Goal: Task Accomplishment & Management: Complete application form

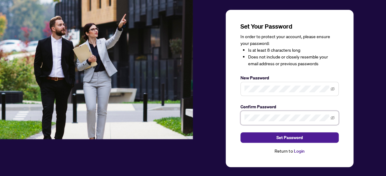
scroll to position [41, 0]
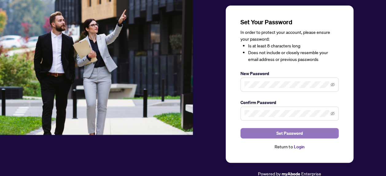
click at [294, 131] on span "Set Password" at bounding box center [289, 133] width 26 height 10
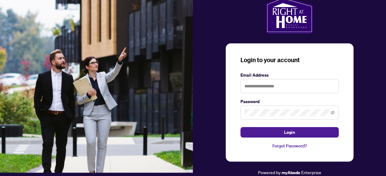
scroll to position [2, 0]
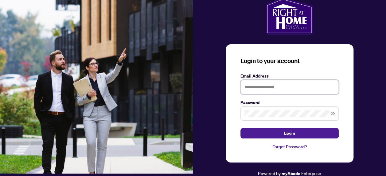
click at [246, 85] on input "text" at bounding box center [289, 87] width 98 height 14
type input "**********"
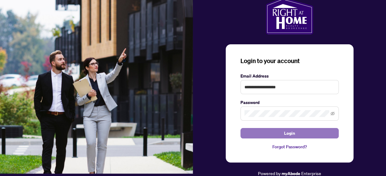
click at [284, 133] on span "Login" at bounding box center [289, 133] width 11 height 10
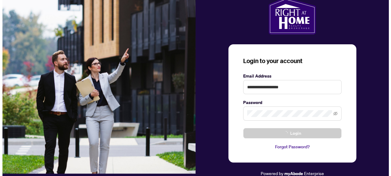
scroll to position [0, 0]
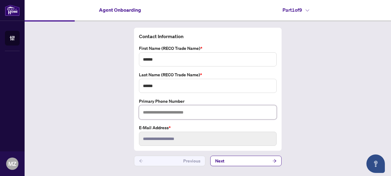
click at [176, 112] on input "text" at bounding box center [208, 112] width 138 height 14
type input "**********"
click at [275, 160] on icon "arrow-right" at bounding box center [274, 160] width 4 height 3
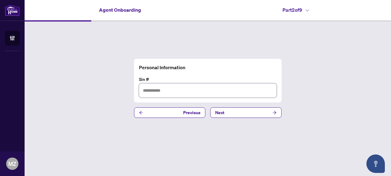
click at [155, 90] on input "text" at bounding box center [208, 90] width 138 height 14
type input "*********"
click at [275, 111] on icon "arrow-right" at bounding box center [274, 112] width 4 height 3
click at [170, 93] on input "text" at bounding box center [208, 90] width 138 height 14
type input "*********"
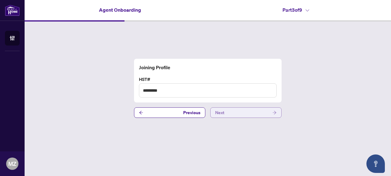
click at [274, 113] on icon "arrow-right" at bounding box center [274, 112] width 4 height 4
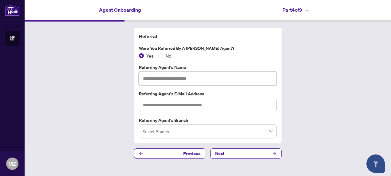
click at [157, 80] on input "text" at bounding box center [208, 78] width 138 height 14
drag, startPoint x: 157, startPoint y: 80, endPoint x: 163, endPoint y: 81, distance: 6.3
click at [163, 81] on input "**********" at bounding box center [208, 78] width 138 height 14
type input "**********"
click at [152, 104] on input "text" at bounding box center [208, 105] width 138 height 14
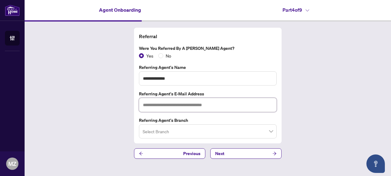
click at [269, 130] on span at bounding box center [207, 131] width 130 height 12
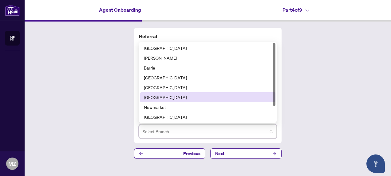
click at [255, 96] on div "[GEOGRAPHIC_DATA]" at bounding box center [208, 97] width 128 height 7
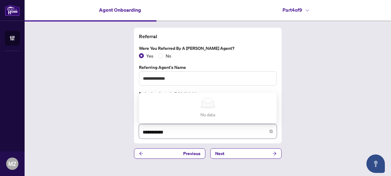
type input "**********"
click at [275, 153] on icon "arrow-right" at bounding box center [274, 153] width 4 height 4
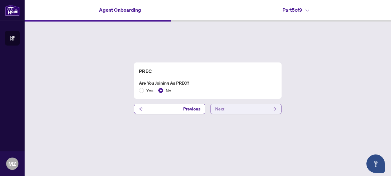
click at [276, 109] on button "Next" at bounding box center [245, 108] width 71 height 10
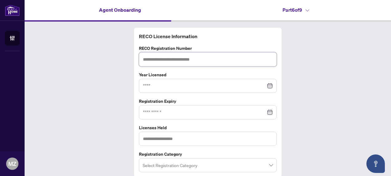
click at [186, 57] on input "text" at bounding box center [208, 59] width 138 height 14
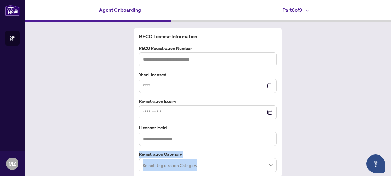
drag, startPoint x: 383, startPoint y: 151, endPoint x: 388, endPoint y: 152, distance: 5.1
click at [387, 153] on main "Agent Onboarding Part 6 of 9   RECO License Information RECO Registration Numbe…" at bounding box center [208, 88] width 366 height 176
click at [193, 60] on input "text" at bounding box center [208, 59] width 138 height 14
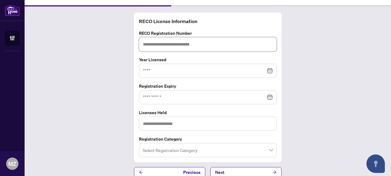
scroll to position [21, 0]
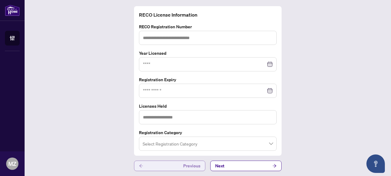
click at [173, 165] on button "Previous" at bounding box center [169, 165] width 71 height 10
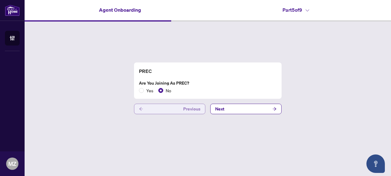
click at [139, 108] on icon "arrow-left" at bounding box center [141, 109] width 4 height 4
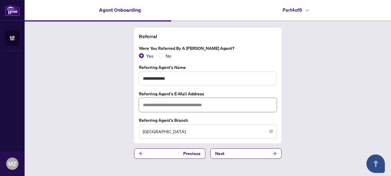
click at [158, 106] on input "text" at bounding box center [208, 105] width 138 height 14
click at [141, 152] on icon "arrow-left" at bounding box center [141, 153] width 4 height 4
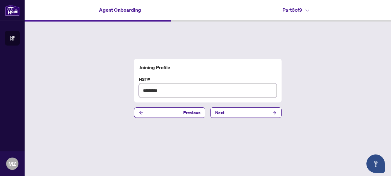
click at [173, 94] on input "*********" at bounding box center [208, 90] width 138 height 14
type input "**********"
click at [274, 113] on icon "arrow-right" at bounding box center [274, 112] width 4 height 4
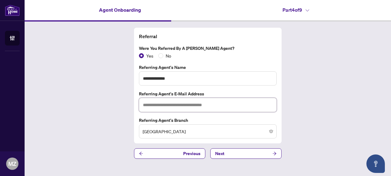
click at [192, 102] on input "text" at bounding box center [208, 105] width 138 height 14
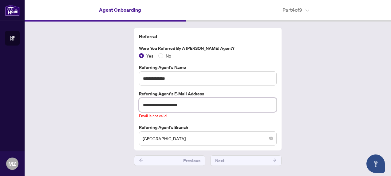
click at [196, 106] on input "**********" at bounding box center [208, 105] width 138 height 14
type input "*"
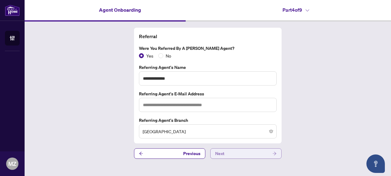
click at [239, 154] on button "Next" at bounding box center [245, 153] width 71 height 10
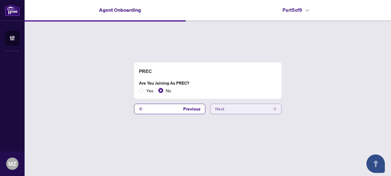
click at [231, 109] on button "Next" at bounding box center [245, 108] width 71 height 10
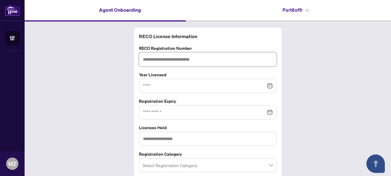
click at [185, 56] on input "text" at bounding box center [208, 59] width 138 height 14
type input "*******"
click at [169, 83] on input at bounding box center [204, 85] width 123 height 7
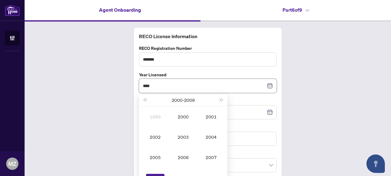
type input "****"
click at [324, 118] on div "RECO License Information RECO Registration Number ******* Year Licensed **** [D…" at bounding box center [208, 109] width 366 height 177
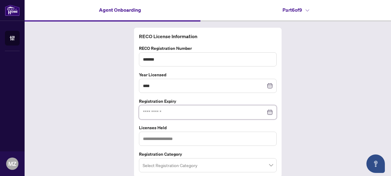
click at [201, 110] on input at bounding box center [204, 112] width 123 height 7
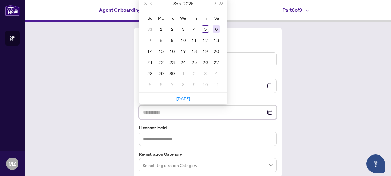
type input "**********"
click at [213, 4] on button "Next month (PageDown)" at bounding box center [214, 3] width 7 height 12
click at [213, 2] on button "Next month (PageDown)" at bounding box center [214, 3] width 7 height 12
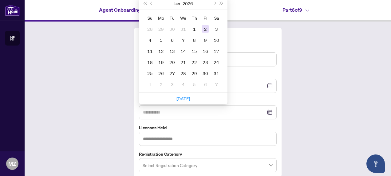
type input "**********"
click at [213, 2] on span "Next month (PageDown)" at bounding box center [214, 3] width 3 height 3
type input "**********"
click at [191, 29] on div "5" at bounding box center [193, 28] width 7 height 7
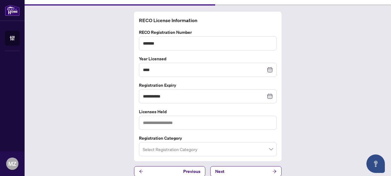
scroll to position [20, 0]
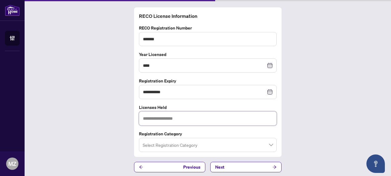
click at [248, 117] on input "text" at bounding box center [208, 118] width 138 height 14
click at [268, 144] on span at bounding box center [207, 145] width 130 height 12
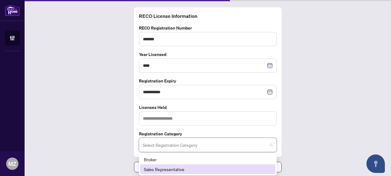
click at [246, 169] on div "Sales Representative" at bounding box center [208, 169] width 128 height 7
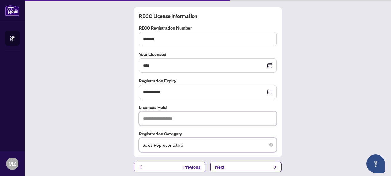
click at [221, 120] on input "text" at bounding box center [208, 118] width 138 height 14
click at [272, 165] on icon "arrow-right" at bounding box center [274, 167] width 4 height 4
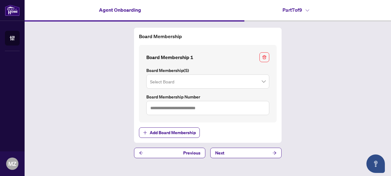
click at [189, 81] on input "search" at bounding box center [205, 83] width 110 height 14
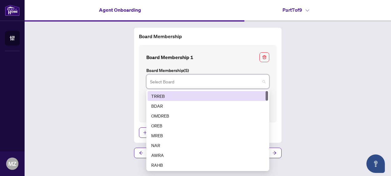
click at [214, 95] on div "TRREB" at bounding box center [207, 95] width 113 height 7
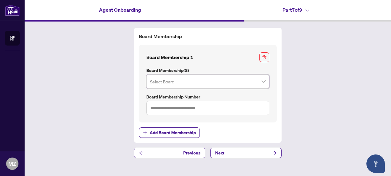
click at [264, 82] on span at bounding box center [207, 82] width 115 height 12
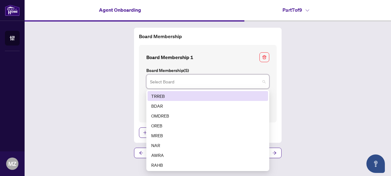
click at [244, 95] on div "TRREB" at bounding box center [207, 95] width 113 height 7
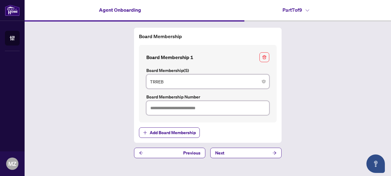
click at [246, 106] on input "text" at bounding box center [207, 108] width 123 height 14
type input "*******"
click at [253, 153] on button "Next" at bounding box center [245, 152] width 71 height 10
click at [241, 152] on button "Next" at bounding box center [245, 152] width 71 height 10
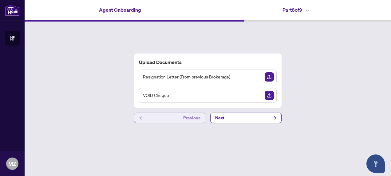
click at [149, 118] on button "Previous" at bounding box center [169, 117] width 71 height 10
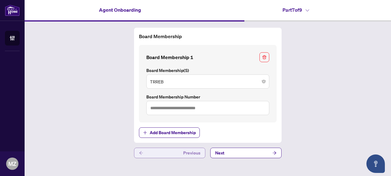
type input "*******"
click at [143, 152] on button "Previous" at bounding box center [169, 152] width 71 height 10
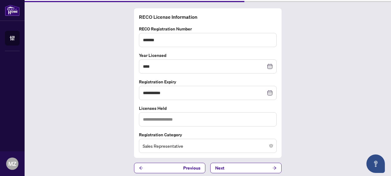
scroll to position [21, 0]
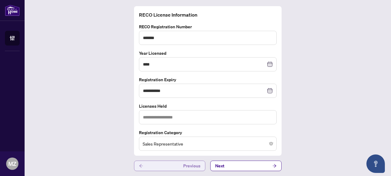
click at [139, 165] on icon "arrow-left" at bounding box center [141, 165] width 4 height 4
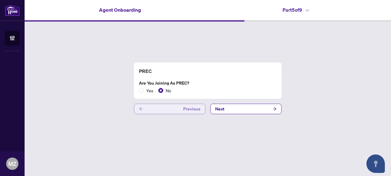
click at [140, 107] on icon "arrow-left" at bounding box center [141, 109] width 4 height 4
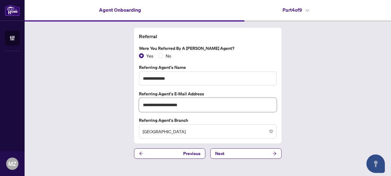
click at [181, 105] on input "**********" at bounding box center [208, 105] width 138 height 14
type input "**********"
click at [221, 153] on span "Next" at bounding box center [219, 153] width 9 height 10
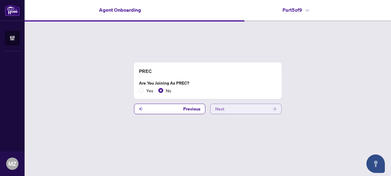
click at [229, 108] on button "Next" at bounding box center [245, 108] width 71 height 10
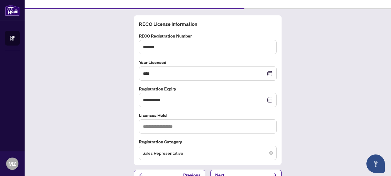
scroll to position [21, 0]
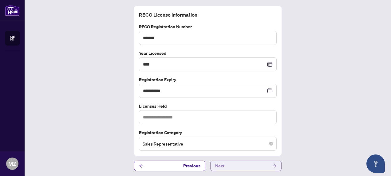
click at [272, 164] on icon "arrow-right" at bounding box center [274, 165] width 4 height 4
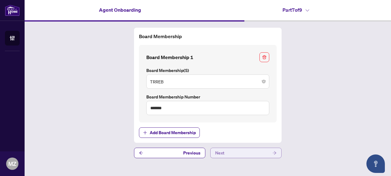
click at [275, 152] on icon "arrow-right" at bounding box center [274, 152] width 4 height 4
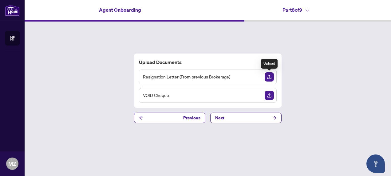
click at [267, 78] on img "Upload Document" at bounding box center [268, 76] width 9 height 9
click at [274, 118] on icon "arrow-right" at bounding box center [274, 117] width 4 height 4
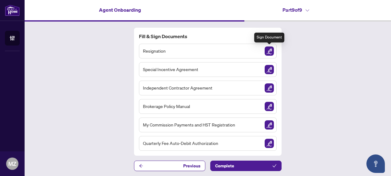
click at [268, 52] on img "Sign Document" at bounding box center [268, 50] width 9 height 9
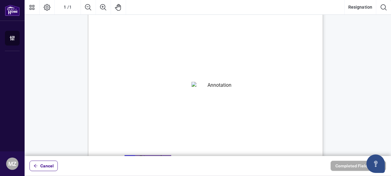
scroll to position [38, 0]
click at [207, 86] on textarea "01K4D9N07T02EGYEJGCKDMATDM" at bounding box center [216, 84] width 51 height 9
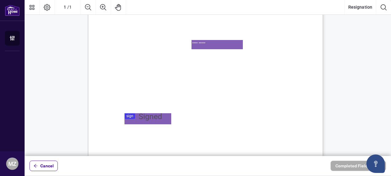
scroll to position [90, 0]
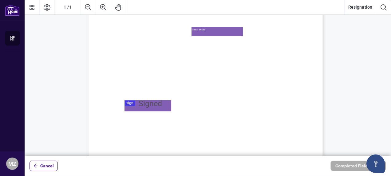
type textarea "**********"
click at [131, 104] on div at bounding box center [208, 78] width 366 height 156
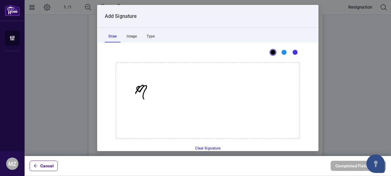
drag, startPoint x: 137, startPoint y: 91, endPoint x: 141, endPoint y: 98, distance: 8.5
click at [141, 98] on icon "Drawing canvas" at bounding box center [208, 100] width 184 height 76
drag, startPoint x: 147, startPoint y: 90, endPoint x: 169, endPoint y: 92, distance: 21.5
click at [169, 92] on icon "Drawing canvas" at bounding box center [208, 100] width 184 height 76
drag, startPoint x: 154, startPoint y: 87, endPoint x: 161, endPoint y: 87, distance: 7.4
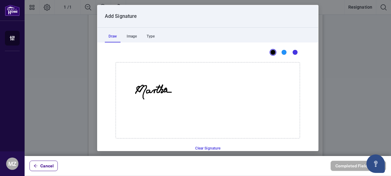
click at [161, 87] on icon "Drawing canvas" at bounding box center [208, 100] width 184 height 76
drag, startPoint x: 173, startPoint y: 91, endPoint x: 203, endPoint y: 90, distance: 30.1
click at [203, 90] on icon "Drawing canvas" at bounding box center [208, 100] width 184 height 76
drag, startPoint x: 195, startPoint y: 85, endPoint x: 200, endPoint y: 85, distance: 4.9
click at [200, 85] on icon "Drawing canvas" at bounding box center [208, 100] width 184 height 76
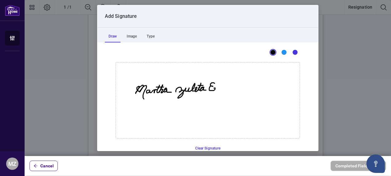
drag, startPoint x: 212, startPoint y: 83, endPoint x: 211, endPoint y: 88, distance: 4.6
click at [211, 88] on icon "Drawing canvas" at bounding box center [208, 100] width 184 height 76
click at [212, 90] on icon "Drawing canvas" at bounding box center [208, 100] width 184 height 76
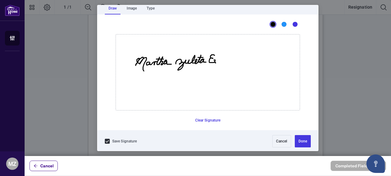
scroll to position [29, 0]
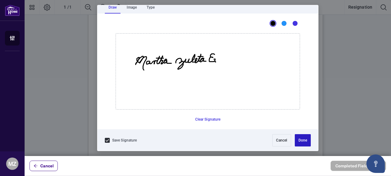
click at [299, 139] on button "Done" at bounding box center [302, 140] width 16 height 12
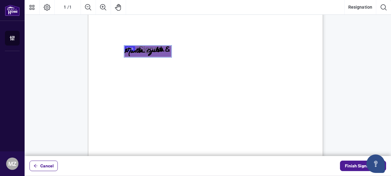
scroll to position [175, 0]
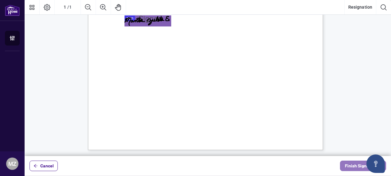
click at [355, 166] on span "Finish Signing" at bounding box center [359, 166] width 28 height 10
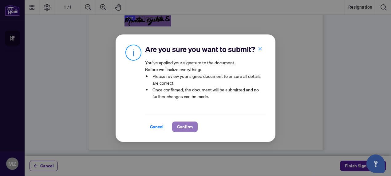
click at [189, 126] on span "Confirm" at bounding box center [185, 127] width 16 height 10
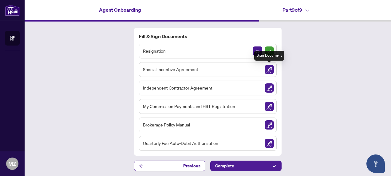
click at [270, 70] on img "Sign Document" at bounding box center [268, 69] width 9 height 9
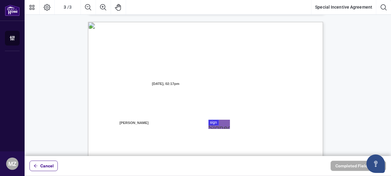
scroll to position [633, 0]
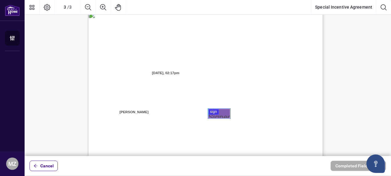
click at [212, 114] on div at bounding box center [208, 78] width 366 height 156
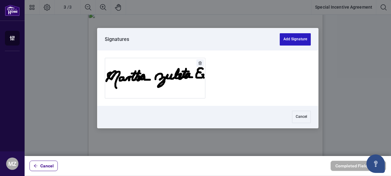
click at [290, 39] on button "Add Signature" at bounding box center [294, 39] width 31 height 12
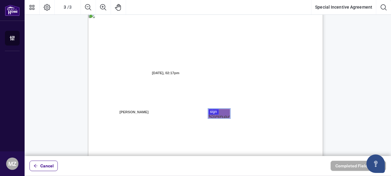
click at [215, 117] on div at bounding box center [208, 78] width 366 height 156
click at [219, 115] on div at bounding box center [208, 78] width 366 height 156
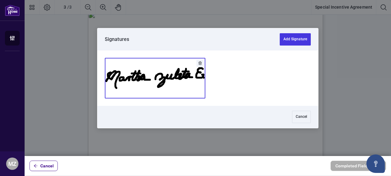
click at [197, 88] on button "Add Signature" at bounding box center [155, 78] width 100 height 40
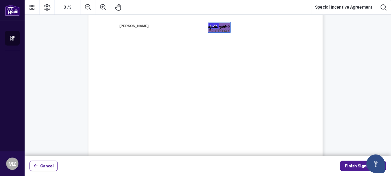
scroll to position [731, 0]
click at [125, 75] on span "Name: ______________________________" at bounding box center [140, 75] width 63 height 5
click at [124, 73] on span "Name: ______________________________" at bounding box center [140, 75] width 63 height 5
click at [135, 77] on span "Name: ______________________________" at bounding box center [140, 75] width 63 height 5
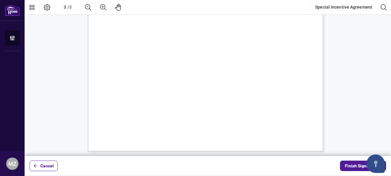
scroll to position [798, 0]
click at [353, 165] on span "Finish Signing" at bounding box center [359, 166] width 28 height 10
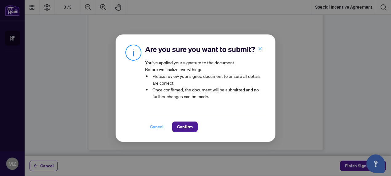
click at [158, 127] on span "Cancel" at bounding box center [157, 127] width 14 height 10
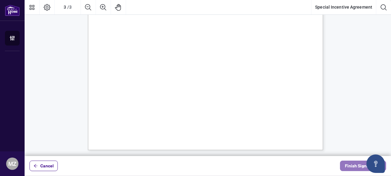
click at [356, 168] on span "Finish Signing" at bounding box center [359, 166] width 28 height 10
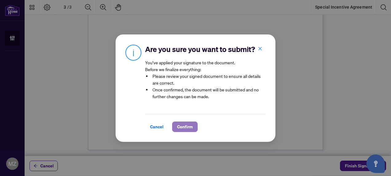
click at [185, 126] on span "Confirm" at bounding box center [185, 127] width 16 height 10
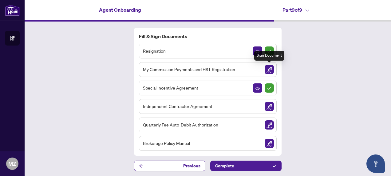
click at [269, 69] on img "Sign Document" at bounding box center [268, 69] width 9 height 9
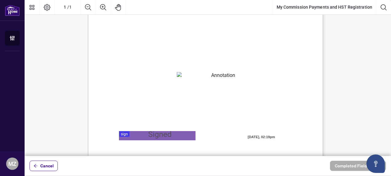
scroll to position [40, 0]
click at [187, 78] on textarea "01K2N82W0617PR3KA8X9DYAB9F" at bounding box center [221, 76] width 88 height 9
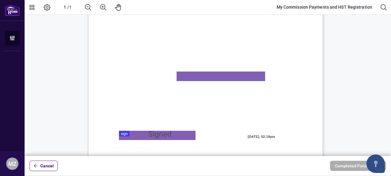
click at [187, 78] on textarea "01K2N82W0617PR3KA8X9DYAB9F" at bounding box center [221, 76] width 88 height 9
click at [184, 74] on textarea "**********" at bounding box center [221, 76] width 88 height 9
type textarea "**********"
click at [153, 136] on div at bounding box center [208, 78] width 366 height 156
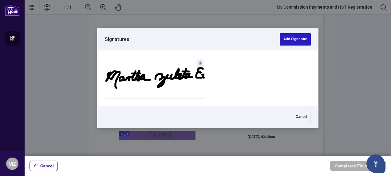
click at [297, 40] on button "Add Signature" at bounding box center [294, 39] width 31 height 12
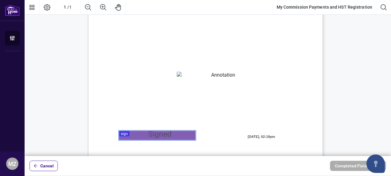
click at [159, 136] on div at bounding box center [208, 78] width 366 height 156
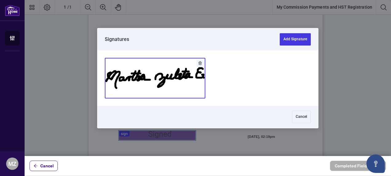
click at [190, 84] on button "Add Signature" at bounding box center [155, 78] width 100 height 40
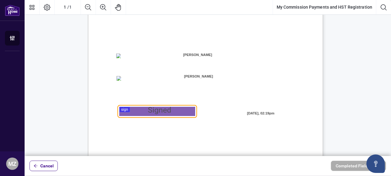
scroll to position [169, 0]
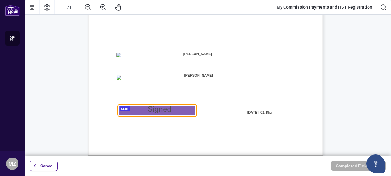
click at [133, 112] on div at bounding box center [208, 78] width 366 height 156
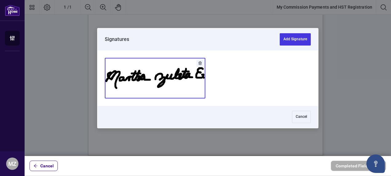
click at [164, 92] on button "Add Signature" at bounding box center [155, 78] width 100 height 40
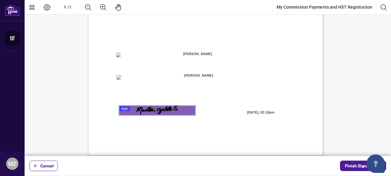
scroll to position [175, 0]
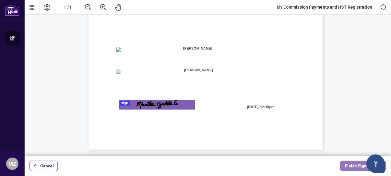
click at [350, 165] on span "Finish Signing" at bounding box center [359, 166] width 28 height 10
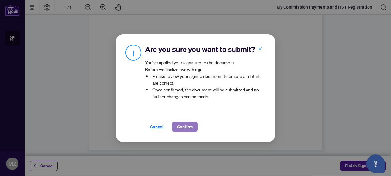
click at [188, 125] on span "Confirm" at bounding box center [185, 127] width 16 height 10
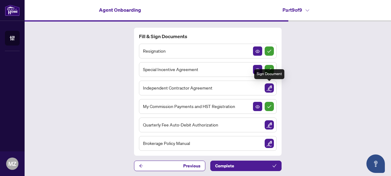
click at [270, 87] on img "Sign Document" at bounding box center [268, 87] width 9 height 9
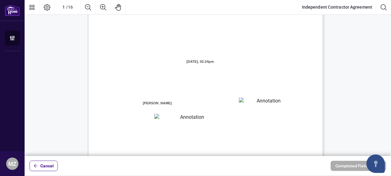
scroll to position [49, 0]
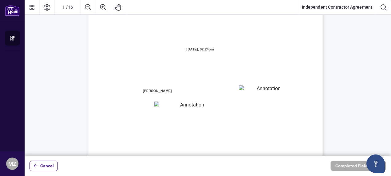
click at [252, 92] on textarea "01K2N7ZVXADQDZS13CP82GTG0Z" at bounding box center [266, 89] width 55 height 9
click at [256, 89] on textarea "**********" at bounding box center [266, 89] width 55 height 9
type textarea "**********"
click at [174, 105] on textarea "01K2N800VRNZWEDT7GS4268ZBH" at bounding box center [189, 105] width 70 height 8
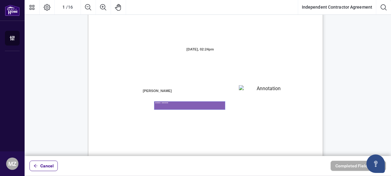
type textarea "**********"
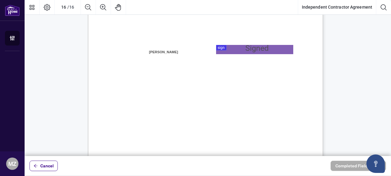
scroll to position [4717, 0]
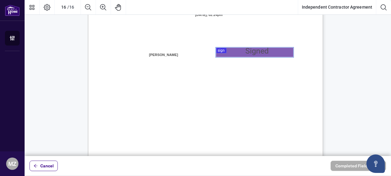
click at [259, 55] on div at bounding box center [208, 78] width 366 height 156
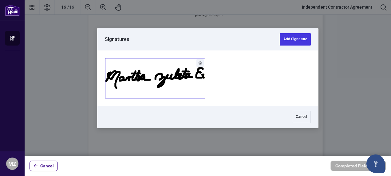
click at [197, 87] on button "Add Signature" at bounding box center [155, 78] width 100 height 40
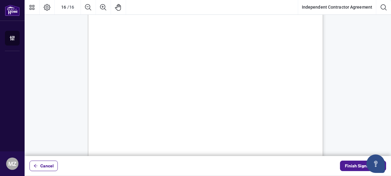
scroll to position [4850, 0]
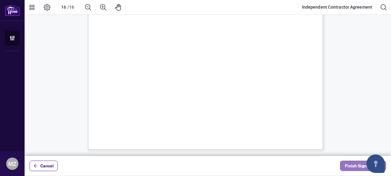
click at [351, 166] on span "Finish Signing" at bounding box center [359, 166] width 28 height 10
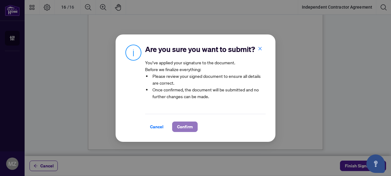
click at [189, 125] on span "Confirm" at bounding box center [185, 127] width 16 height 10
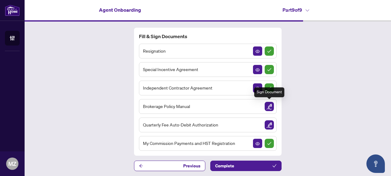
click at [270, 107] on img "Sign Document" at bounding box center [268, 106] width 9 height 9
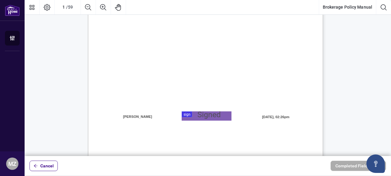
scroll to position [160, 0]
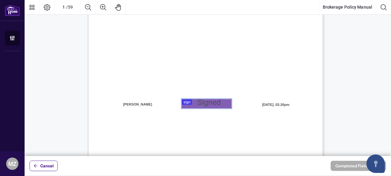
click at [203, 106] on div at bounding box center [208, 78] width 366 height 156
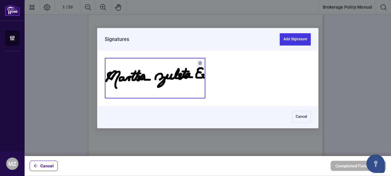
click at [192, 91] on button "Add Signature" at bounding box center [155, 78] width 100 height 40
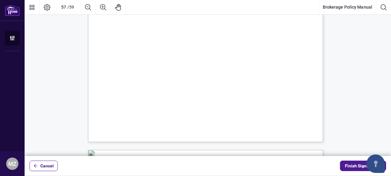
scroll to position [17642, 0]
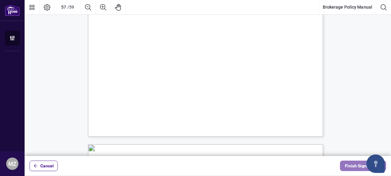
click at [358, 164] on span "Finish Signing" at bounding box center [359, 166] width 28 height 10
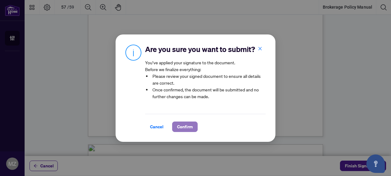
click at [187, 128] on span "Confirm" at bounding box center [185, 127] width 16 height 10
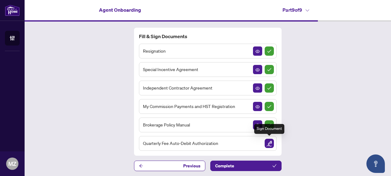
click at [269, 142] on img "Sign Document" at bounding box center [268, 142] width 9 height 9
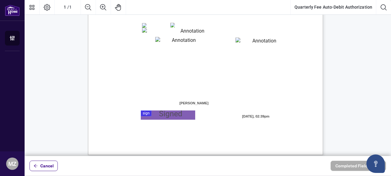
scroll to position [169, 0]
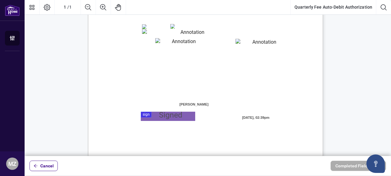
click at [158, 116] on div at bounding box center [208, 78] width 366 height 156
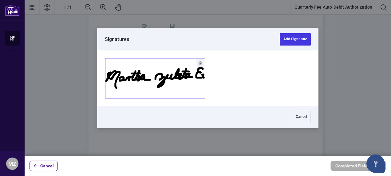
click at [185, 92] on button "Add Signature" at bounding box center [155, 78] width 100 height 40
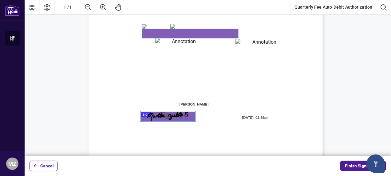
click at [151, 33] on textarea "01K4D9GEWMAV11T5694F4QGSDC" at bounding box center [190, 33] width 96 height 9
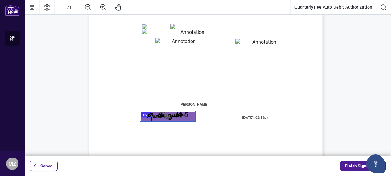
click at [174, 31] on textarea "**********" at bounding box center [190, 33] width 96 height 9
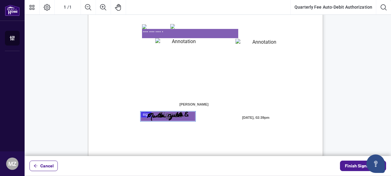
type textarea "**********"
click at [162, 41] on textarea "01K4D9GJ2V6K89QRS35BZGB8J5" at bounding box center [181, 42] width 52 height 9
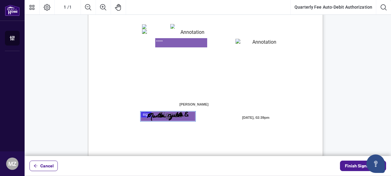
type textarea "*****"
click at [247, 43] on textarea "01K4D9GQYP4ZYH09Z92GQCCT6X" at bounding box center [261, 43] width 53 height 9
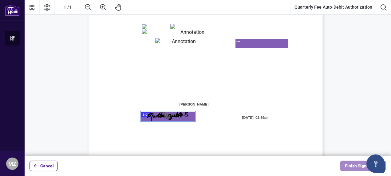
type textarea "***"
click at [354, 165] on span "Finish Signing" at bounding box center [359, 166] width 28 height 10
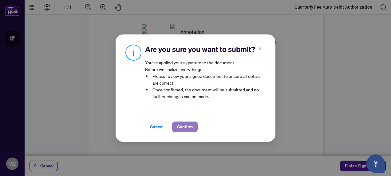
click at [191, 125] on span "Confirm" at bounding box center [185, 127] width 16 height 10
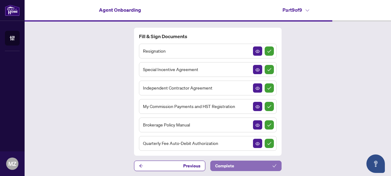
click at [262, 164] on button "Complete" at bounding box center [245, 165] width 71 height 10
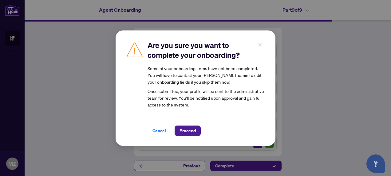
click at [259, 44] on icon "close" at bounding box center [260, 44] width 4 height 4
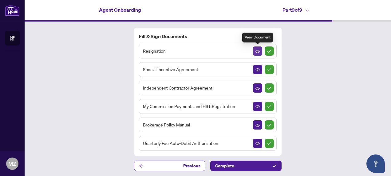
click at [259, 53] on icon "View Document" at bounding box center [257, 51] width 4 height 4
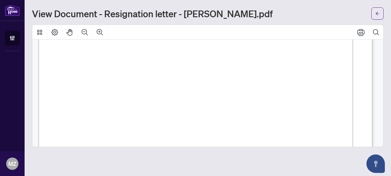
scroll to position [102, 0]
click at [380, 168] on button "Open asap" at bounding box center [375, 163] width 18 height 18
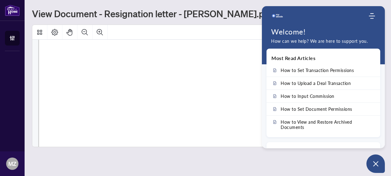
click at [232, 147] on main "View Document - Resignation letter - [PERSON_NAME].pdf" at bounding box center [208, 88] width 366 height 176
click at [143, 164] on main "View Document - Resignation letter - [PERSON_NAME].pdf" at bounding box center [208, 88] width 366 height 176
click at [377, 162] on icon "Open asap" at bounding box center [376, 164] width 8 height 8
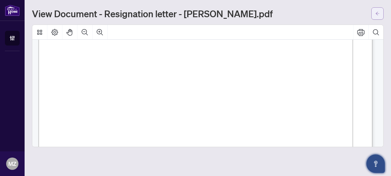
click at [378, 14] on icon "arrow-left" at bounding box center [377, 13] width 4 height 3
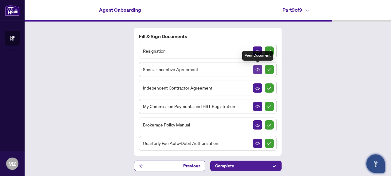
click at [259, 68] on icon "View Document" at bounding box center [257, 70] width 4 height 4
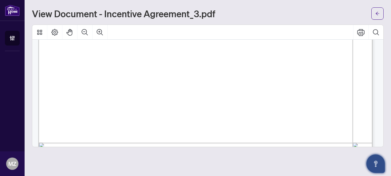
scroll to position [1222, 0]
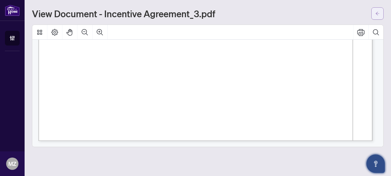
click at [380, 9] on button "button" at bounding box center [377, 13] width 12 height 12
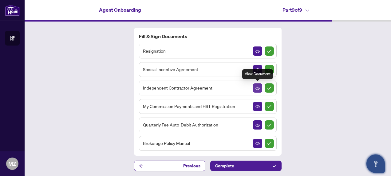
click at [256, 88] on icon "View Document" at bounding box center [257, 88] width 4 height 3
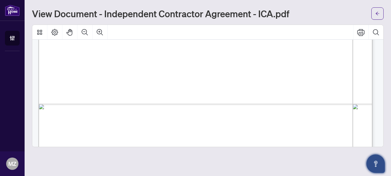
scroll to position [6978, 0]
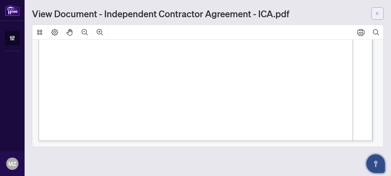
click at [376, 14] on icon "arrow-left" at bounding box center [377, 13] width 4 height 3
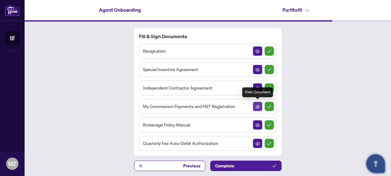
click at [256, 105] on icon "View Document" at bounding box center [257, 106] width 4 height 3
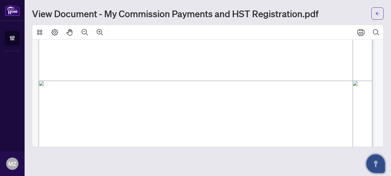
scroll to position [280, 0]
click at [82, 54] on span "☐" at bounding box center [81, 56] width 4 height 8
click at [82, 56] on span "☐" at bounding box center [81, 56] width 4 height 8
click at [83, 121] on span "☐" at bounding box center [81, 122] width 4 height 8
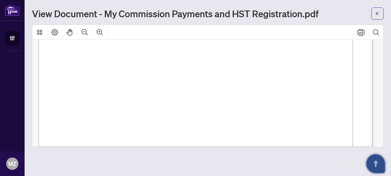
click at [83, 121] on span "☐" at bounding box center [81, 122] width 4 height 8
click at [83, 122] on span "☐" at bounding box center [81, 122] width 4 height 8
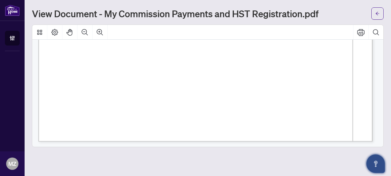
scroll to position [337, 0]
click at [379, 11] on icon "arrow-left" at bounding box center [377, 13] width 4 height 4
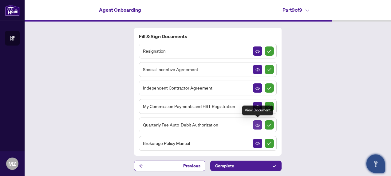
click at [256, 125] on icon "View Document" at bounding box center [257, 124] width 4 height 3
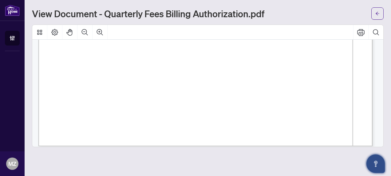
scroll to position [337, 0]
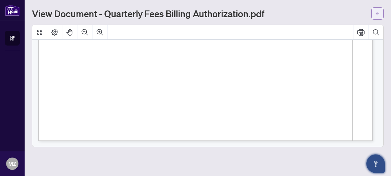
click at [378, 14] on icon "arrow-left" at bounding box center [377, 13] width 4 height 4
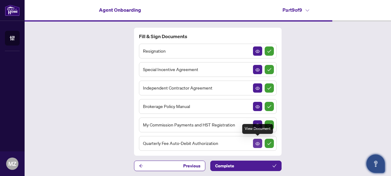
click at [257, 142] on icon "View Document" at bounding box center [257, 143] width 4 height 3
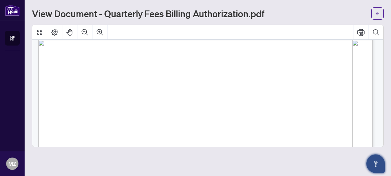
scroll to position [337, 0]
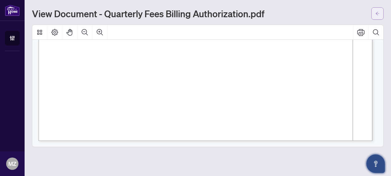
click at [374, 13] on button "button" at bounding box center [377, 13] width 12 height 12
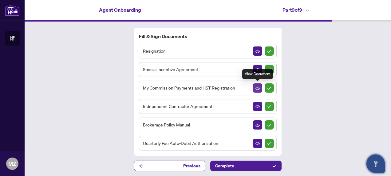
click at [256, 88] on icon "View Document" at bounding box center [257, 88] width 4 height 4
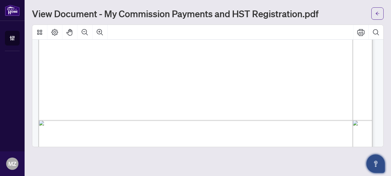
scroll to position [252, 0]
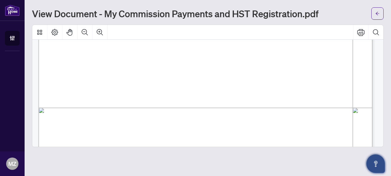
click at [81, 80] on span "☐" at bounding box center [81, 84] width 4 height 8
click at [82, 81] on span "☐" at bounding box center [81, 84] width 4 height 8
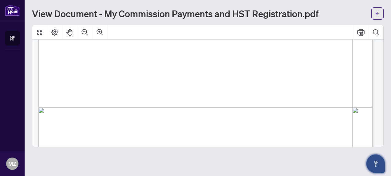
click at [131, 85] on span "I" at bounding box center [130, 84] width 1 height 8
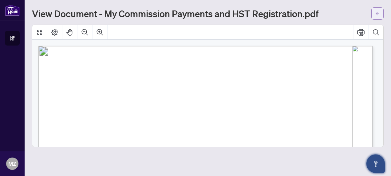
click at [376, 17] on span "button" at bounding box center [377, 14] width 4 height 10
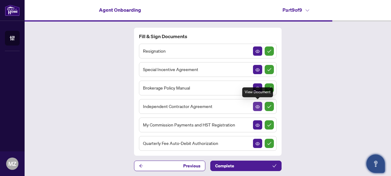
click at [257, 107] on span "button" at bounding box center [257, 106] width 4 height 7
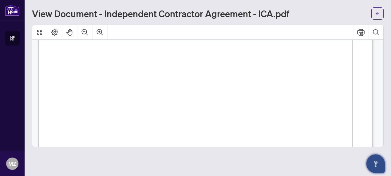
scroll to position [6695, 0]
click at [379, 13] on button "button" at bounding box center [377, 13] width 12 height 12
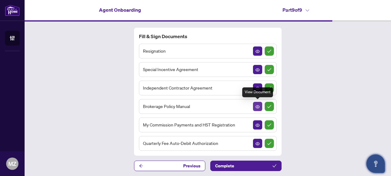
click at [257, 107] on span "button" at bounding box center [257, 106] width 4 height 7
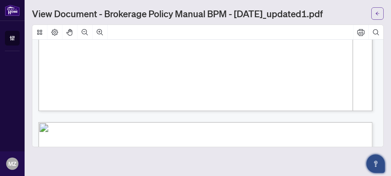
scroll to position [25098, 0]
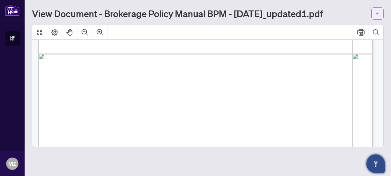
click at [376, 13] on icon "arrow-left" at bounding box center [377, 13] width 4 height 3
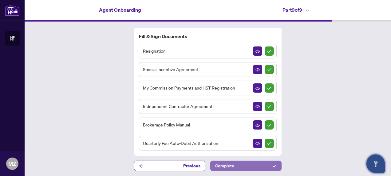
click at [251, 162] on button "Complete" at bounding box center [245, 165] width 71 height 10
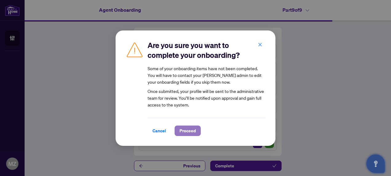
click at [193, 132] on span "Proceed" at bounding box center [187, 131] width 16 height 10
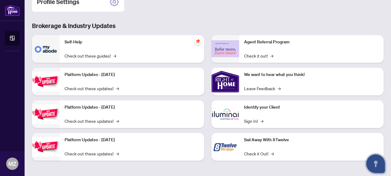
scroll to position [100, 0]
